Goal: Task Accomplishment & Management: Use online tool/utility

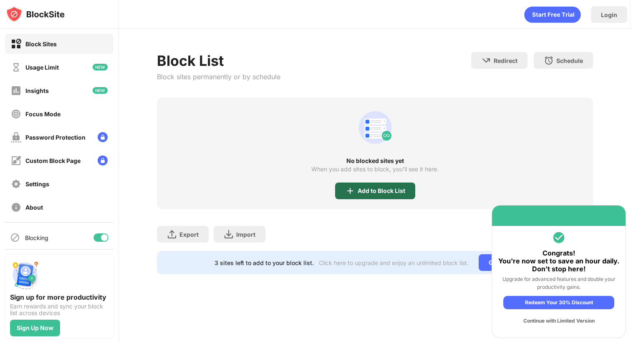
click at [350, 195] on img at bounding box center [350, 191] width 10 height 10
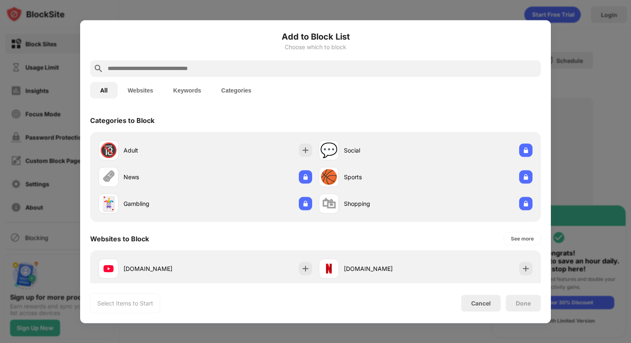
click at [232, 71] on input "text" at bounding box center [322, 68] width 431 height 10
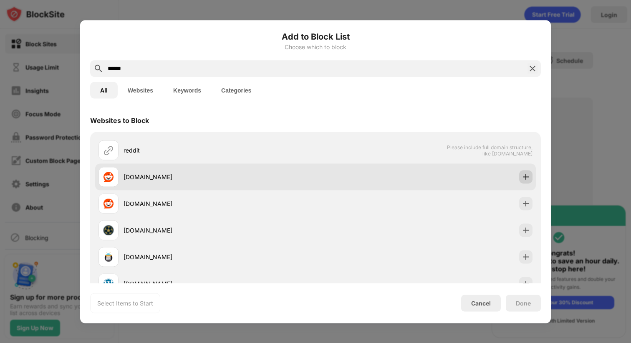
type input "******"
click at [522, 177] on img at bounding box center [526, 177] width 8 height 8
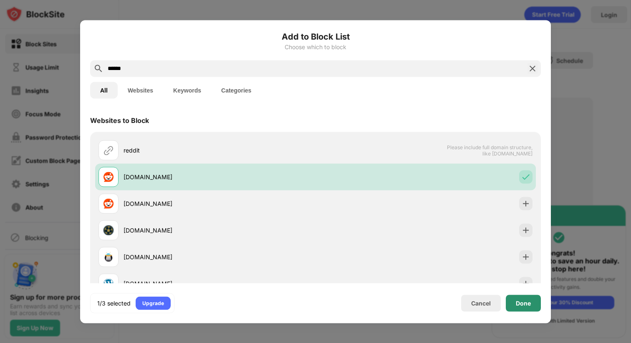
click at [528, 297] on div "Done" at bounding box center [523, 303] width 35 height 17
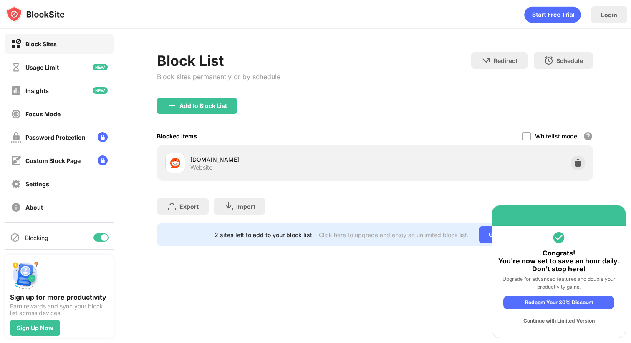
click at [580, 162] on img at bounding box center [578, 163] width 8 height 8
